Goal: Information Seeking & Learning: Learn about a topic

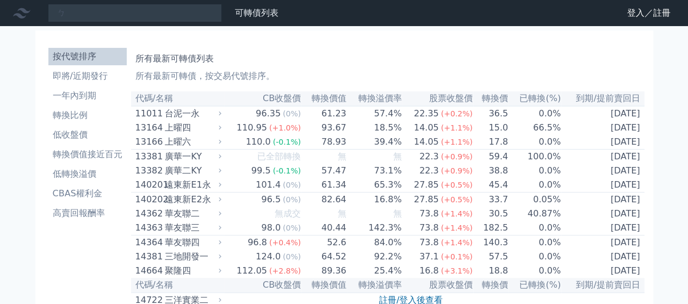
type input "ㄉ"
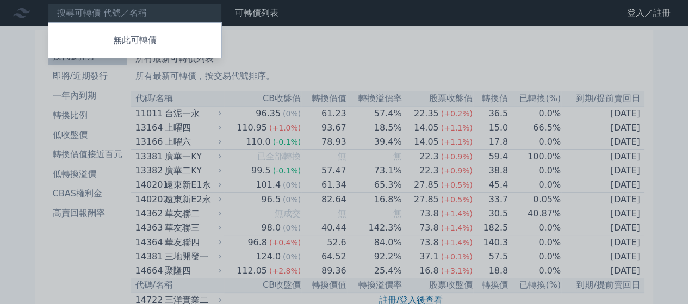
click at [91, 238] on div at bounding box center [344, 152] width 688 height 304
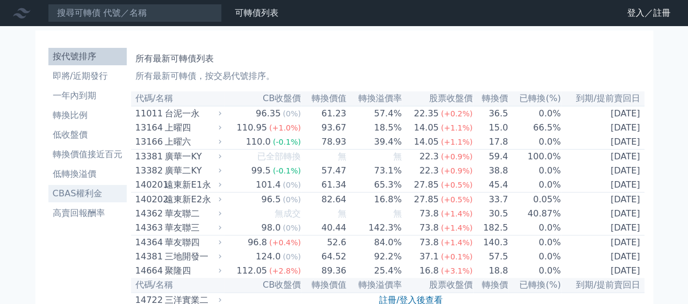
click at [82, 192] on li "CBAS權利金" at bounding box center [87, 193] width 78 height 13
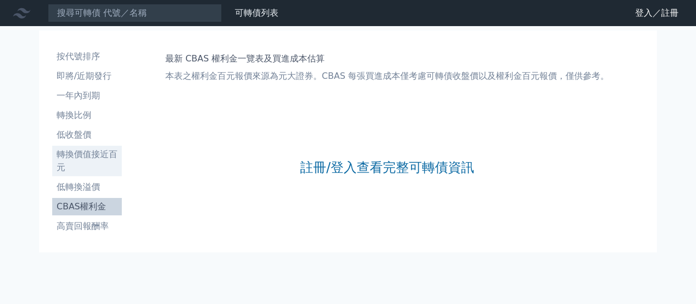
click at [82, 155] on li "轉換價值接近百元" at bounding box center [87, 161] width 70 height 26
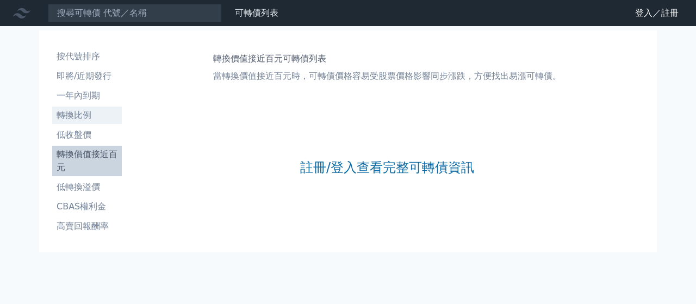
click at [77, 116] on li "轉換比例" at bounding box center [87, 115] width 70 height 13
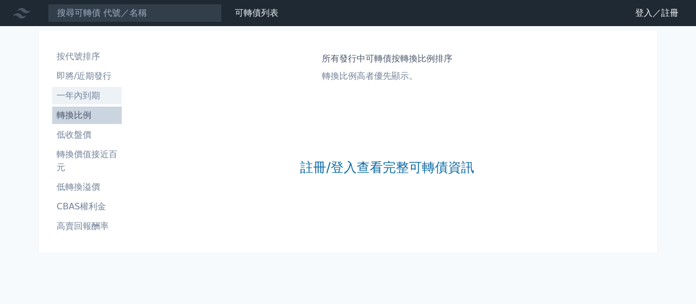
click at [82, 94] on li "一年內到期" at bounding box center [87, 95] width 70 height 13
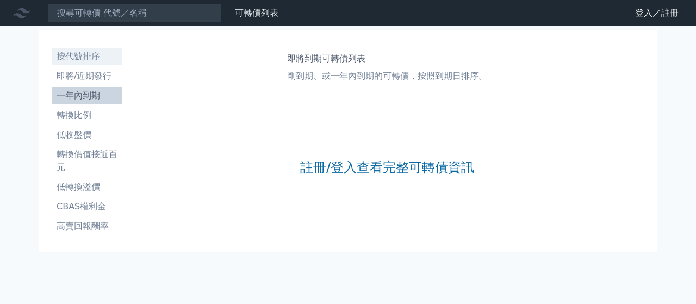
click at [74, 51] on li "按代號排序" at bounding box center [87, 56] width 70 height 13
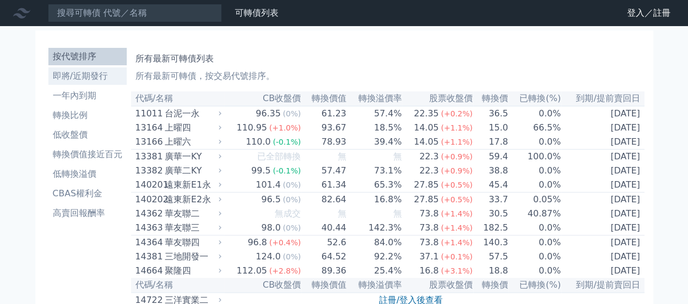
click at [88, 73] on li "即將/近期發行" at bounding box center [87, 76] width 78 height 13
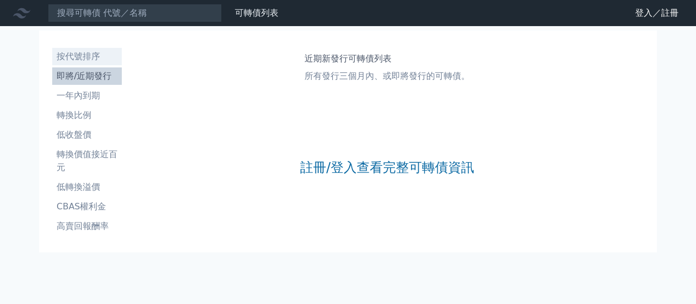
click at [80, 57] on li "按代號排序" at bounding box center [87, 56] width 70 height 13
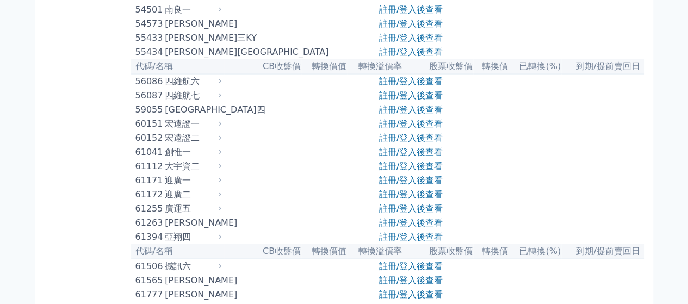
scroll to position [3733, 0]
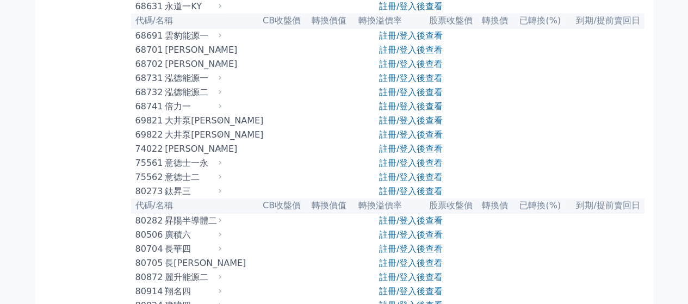
scroll to position [5472, 0]
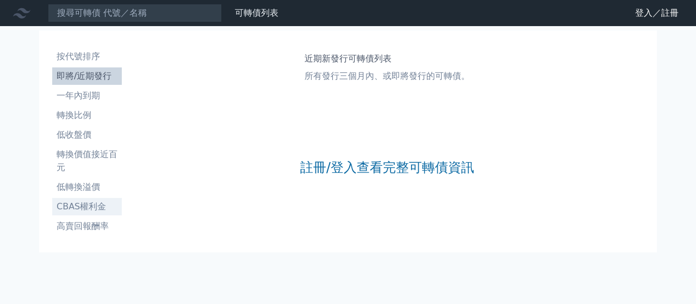
click at [88, 201] on li "CBAS權利金" at bounding box center [87, 206] width 70 height 13
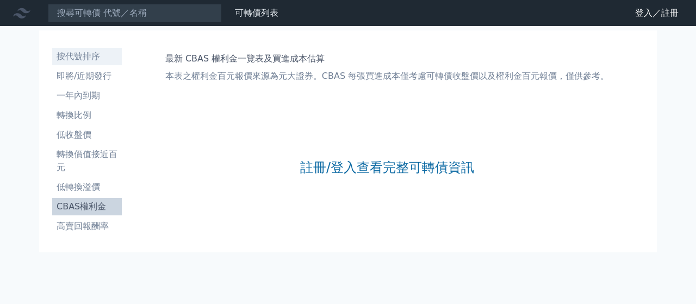
click at [90, 53] on li "按代號排序" at bounding box center [87, 56] width 70 height 13
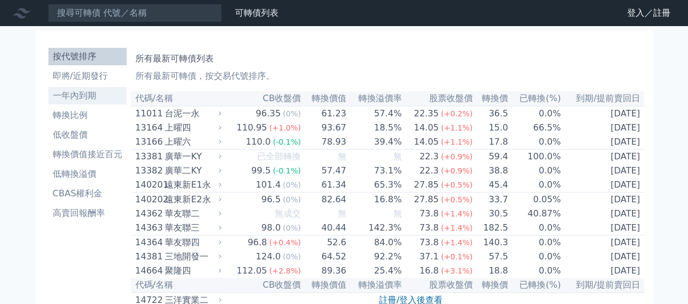
click at [75, 94] on li "一年內到期" at bounding box center [87, 95] width 78 height 13
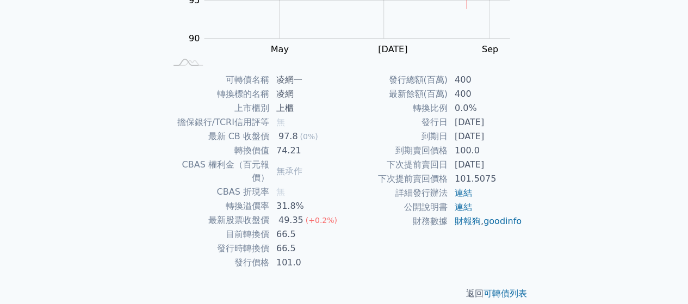
scroll to position [199, 0]
drag, startPoint x: 272, startPoint y: 192, endPoint x: 322, endPoint y: 194, distance: 50.6
click at [322, 199] on td "31.8%" at bounding box center [307, 206] width 74 height 14
click at [332, 199] on td "31.8%" at bounding box center [307, 206] width 74 height 14
drag, startPoint x: 279, startPoint y: 146, endPoint x: 320, endPoint y: 156, distance: 41.9
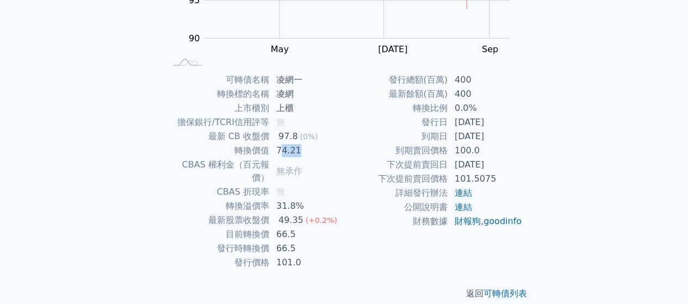
click at [319, 155] on td "74.21" at bounding box center [307, 151] width 74 height 14
click at [323, 158] on td "無承作" at bounding box center [307, 171] width 74 height 27
drag, startPoint x: 300, startPoint y: 150, endPoint x: 271, endPoint y: 145, distance: 28.7
click at [271, 145] on td "74.21" at bounding box center [307, 151] width 74 height 14
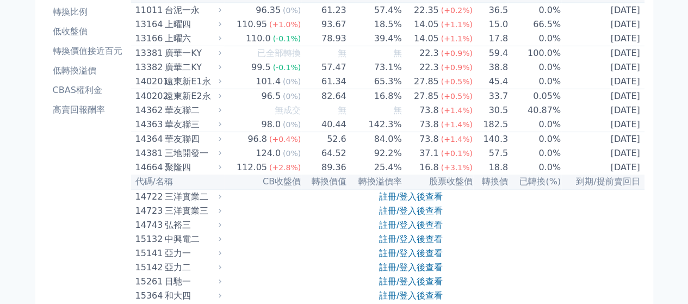
scroll to position [36, 0]
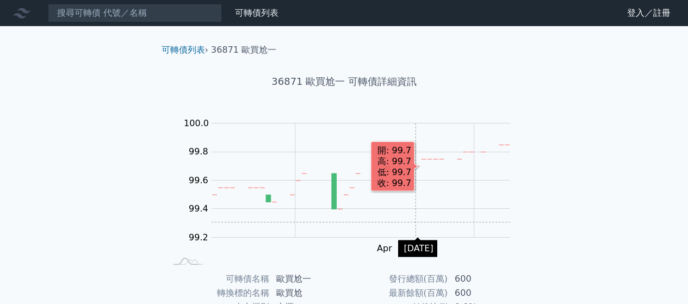
scroll to position [145, 0]
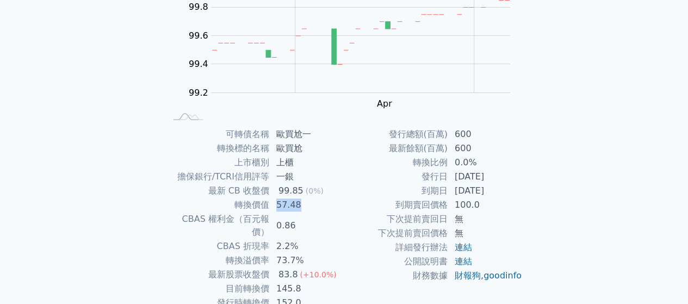
drag, startPoint x: 272, startPoint y: 206, endPoint x: 305, endPoint y: 204, distance: 33.2
click at [305, 204] on td "57.48" at bounding box center [307, 205] width 74 height 14
click at [314, 209] on td "57.48" at bounding box center [307, 205] width 74 height 14
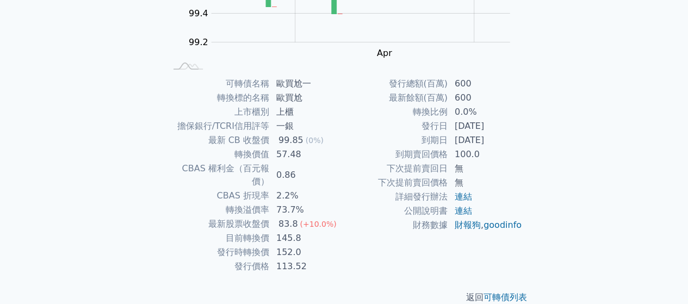
scroll to position [199, 0]
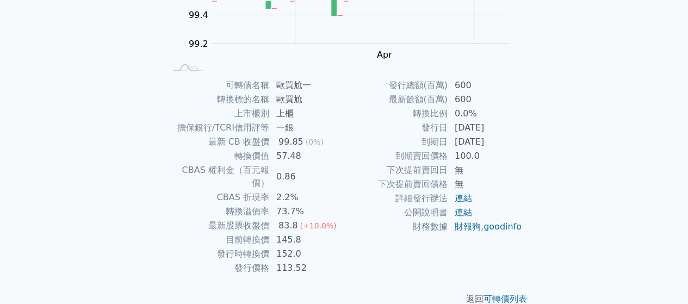
scroll to position [199, 0]
